Goal: Task Accomplishment & Management: Manage account settings

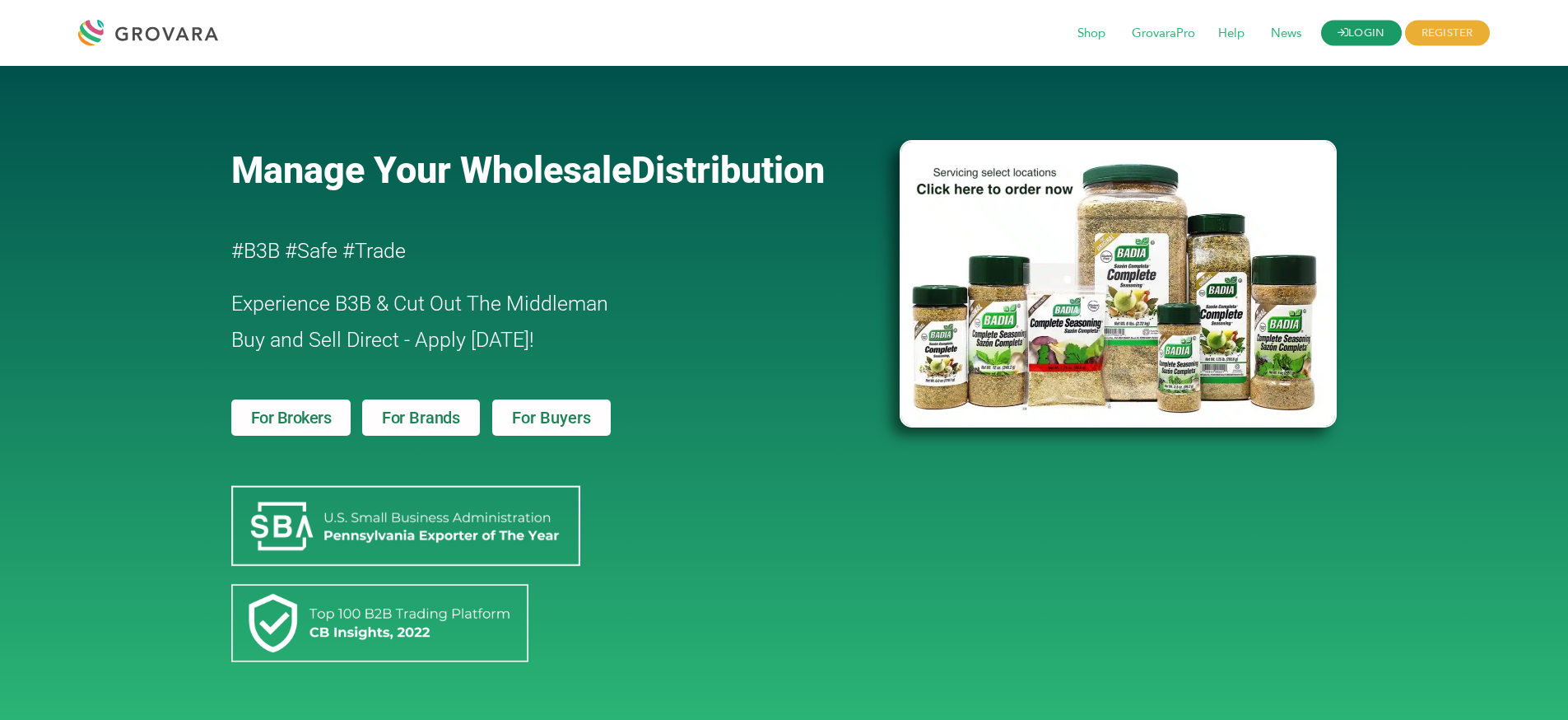
click at [1359, 37] on link "LOGIN" at bounding box center [1361, 33] width 81 height 26
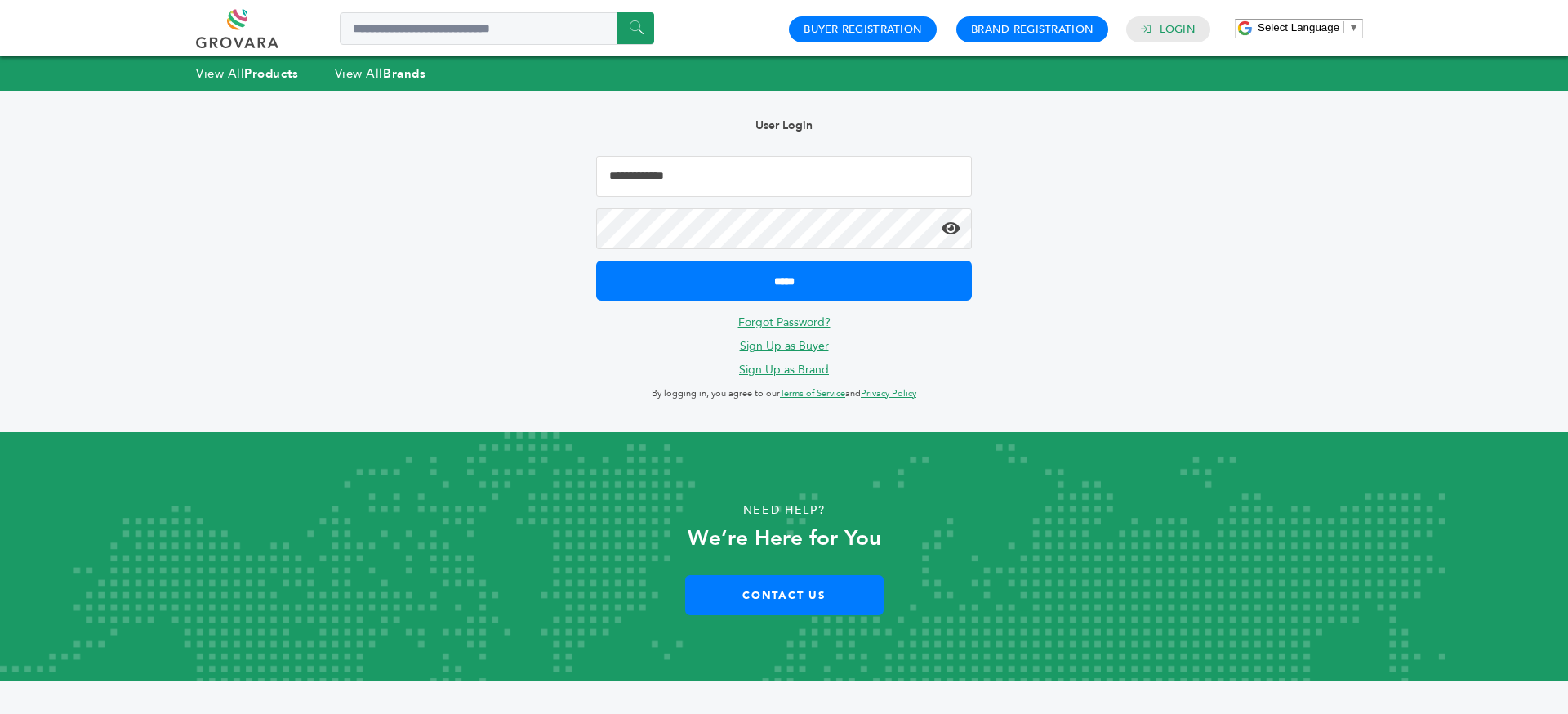
click at [685, 175] on input "Email Address" at bounding box center [784, 176] width 376 height 40
type input "**********"
click at [596, 261] on input "*****" at bounding box center [784, 280] width 376 height 40
